Goal: Navigation & Orientation: Find specific page/section

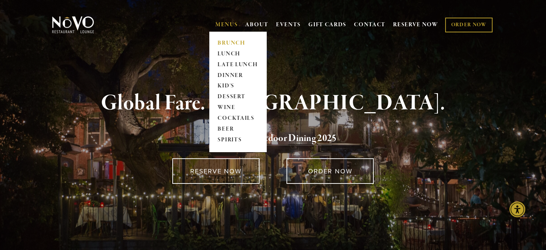
click at [225, 42] on link "BRUNCH" at bounding box center [238, 43] width 45 height 11
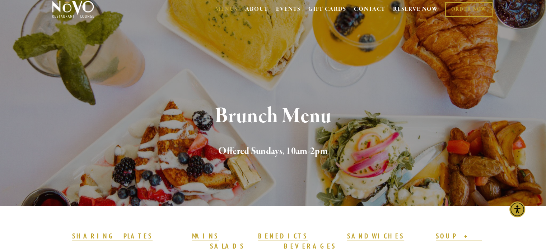
scroll to position [13, 0]
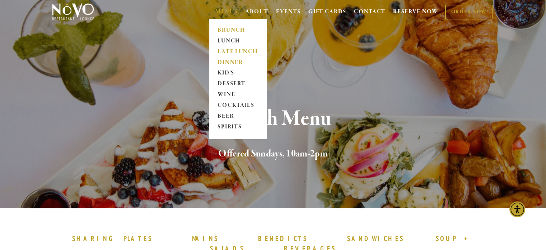
drag, startPoint x: 222, startPoint y: 60, endPoint x: 220, endPoint y: 56, distance: 4.3
click at [222, 60] on link "DINNER" at bounding box center [238, 62] width 45 height 11
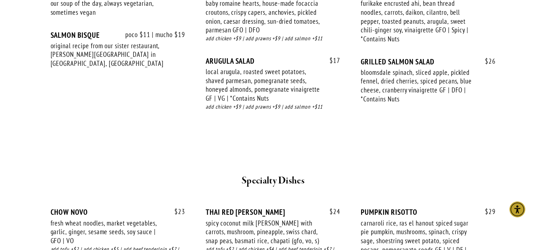
scroll to position [970, 0]
